Goal: Task Accomplishment & Management: Use online tool/utility

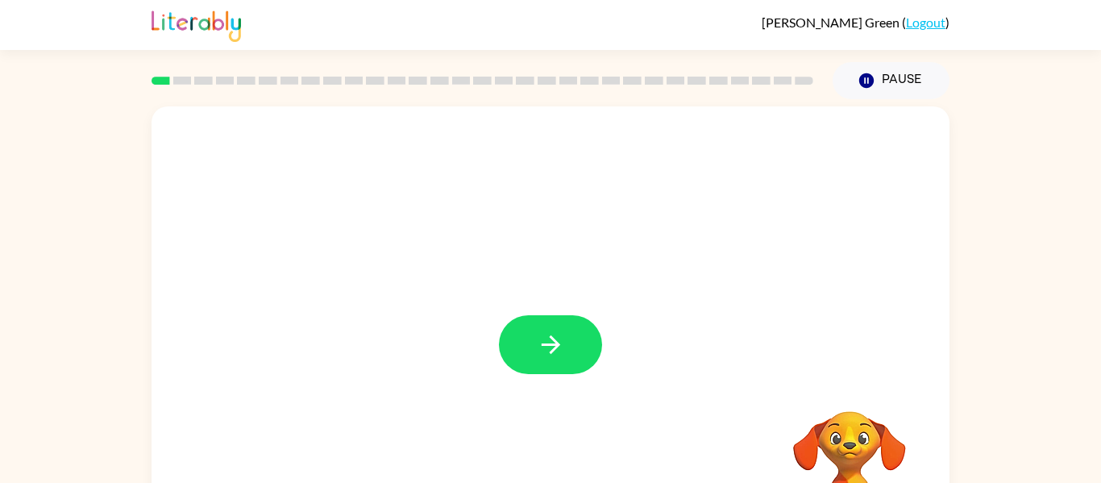
click at [516, 338] on div "Your browser must support playing .mp4 files to use Literably. Please try using…" at bounding box center [550, 336] width 798 height 460
click at [531, 326] on button "button" at bounding box center [550, 344] width 103 height 59
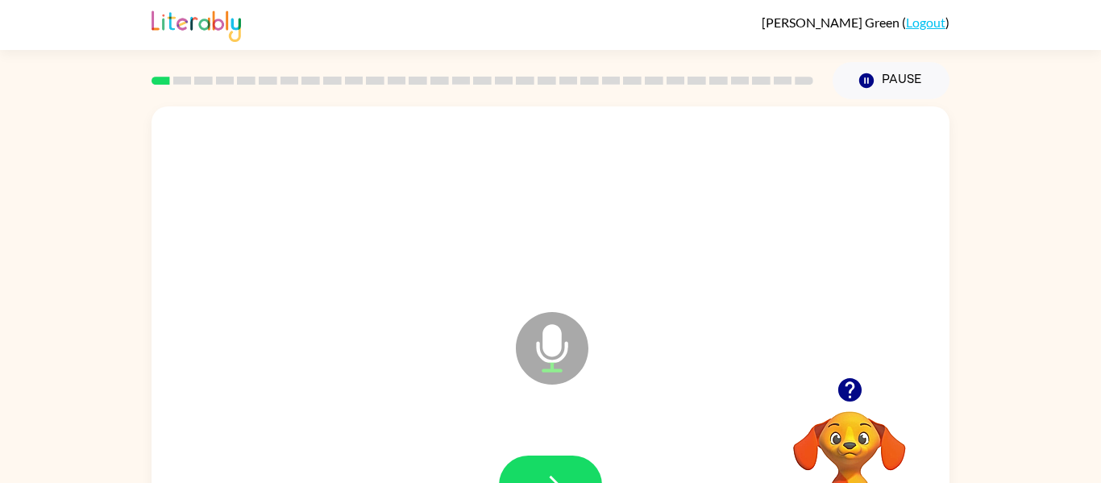
click at [848, 390] on icon "button" at bounding box center [848, 389] width 23 height 23
click at [562, 452] on div at bounding box center [550, 485] width 765 height 132
click at [554, 462] on button "button" at bounding box center [550, 484] width 103 height 59
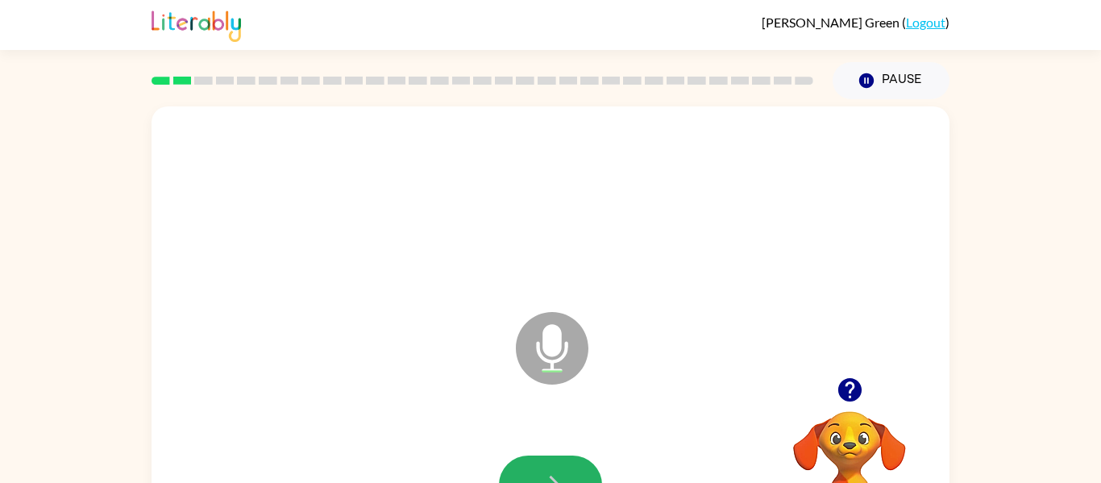
click at [554, 462] on button "button" at bounding box center [550, 484] width 103 height 59
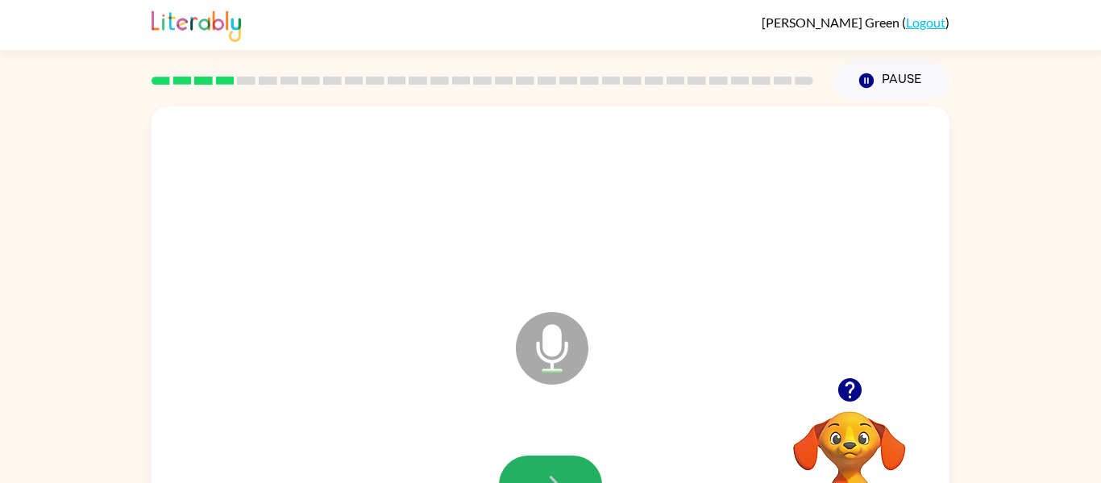
click at [553, 462] on button "button" at bounding box center [550, 484] width 103 height 59
click at [554, 462] on button "button" at bounding box center [550, 484] width 103 height 59
click at [553, 457] on button "button" at bounding box center [550, 484] width 103 height 59
click at [556, 453] on div at bounding box center [550, 485] width 765 height 132
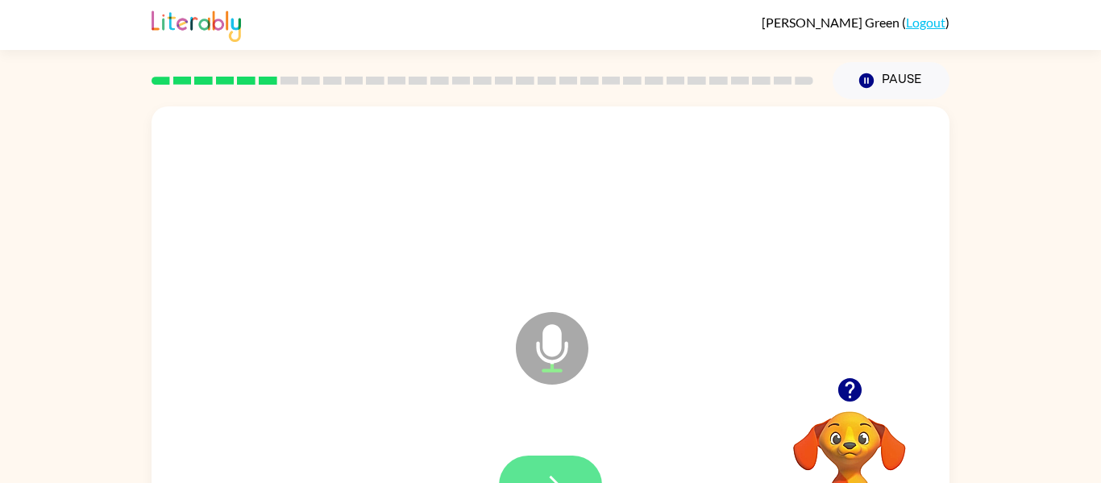
click at [554, 466] on button "button" at bounding box center [550, 484] width 103 height 59
click at [554, 462] on button "button" at bounding box center [550, 484] width 103 height 59
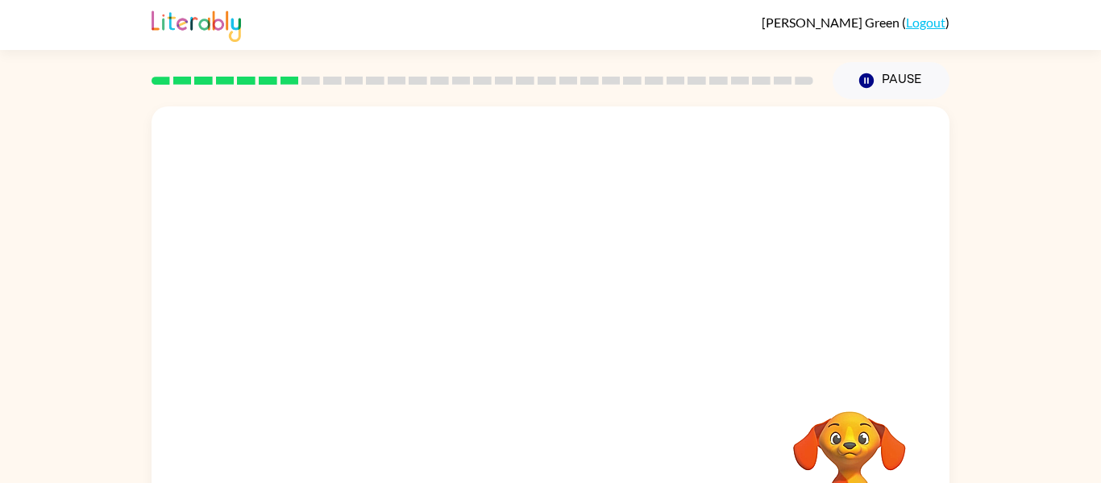
scroll to position [2, 0]
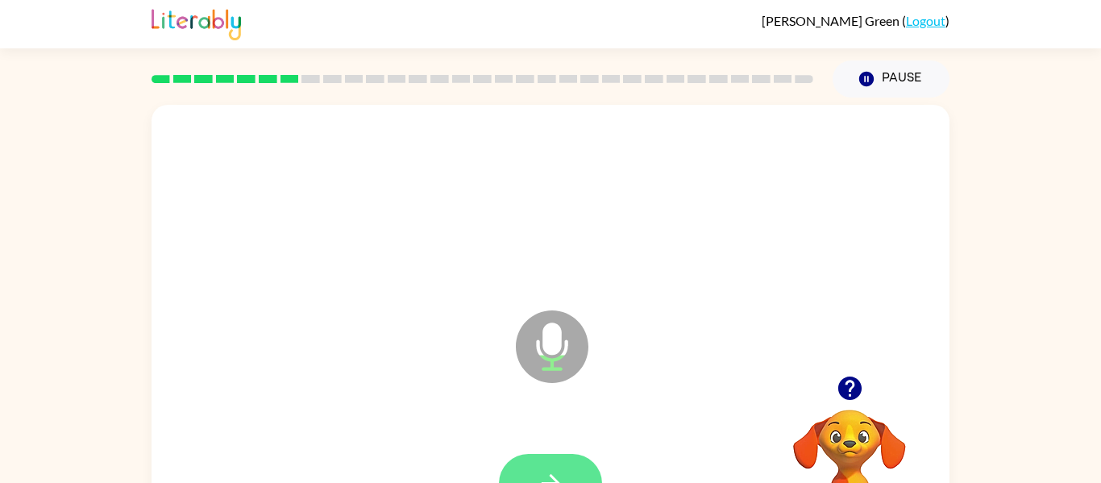
click at [582, 462] on button "button" at bounding box center [550, 483] width 103 height 59
click at [579, 460] on button "button" at bounding box center [550, 483] width 103 height 59
click at [852, 380] on icon "button" at bounding box center [850, 388] width 28 height 28
click at [571, 476] on button "button" at bounding box center [550, 483] width 103 height 59
